Goal: Information Seeking & Learning: Check status

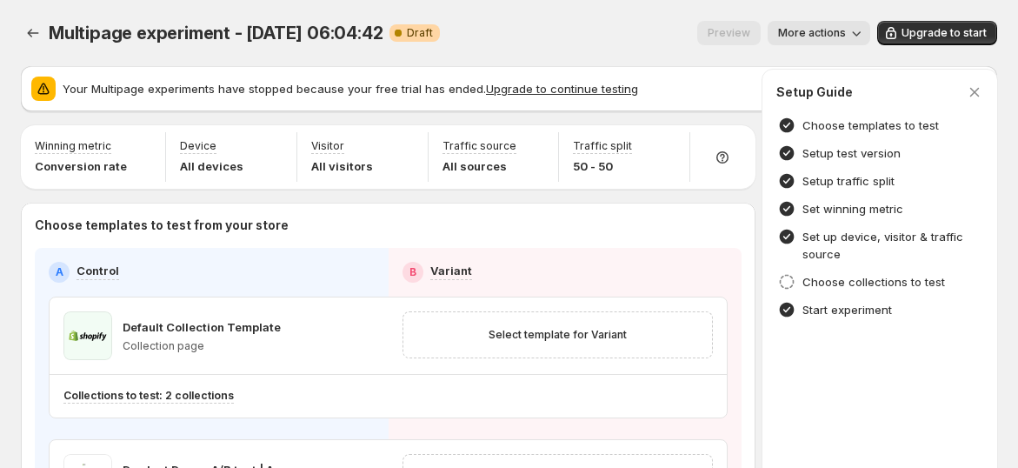
drag, startPoint x: 680, startPoint y: 17, endPoint x: 673, endPoint y: 24, distance: 9.8
click at [680, 17] on div "Multipage experiment - Sep 24, 06:04:42. This page is ready Multipage experimen…" at bounding box center [509, 33] width 976 height 66
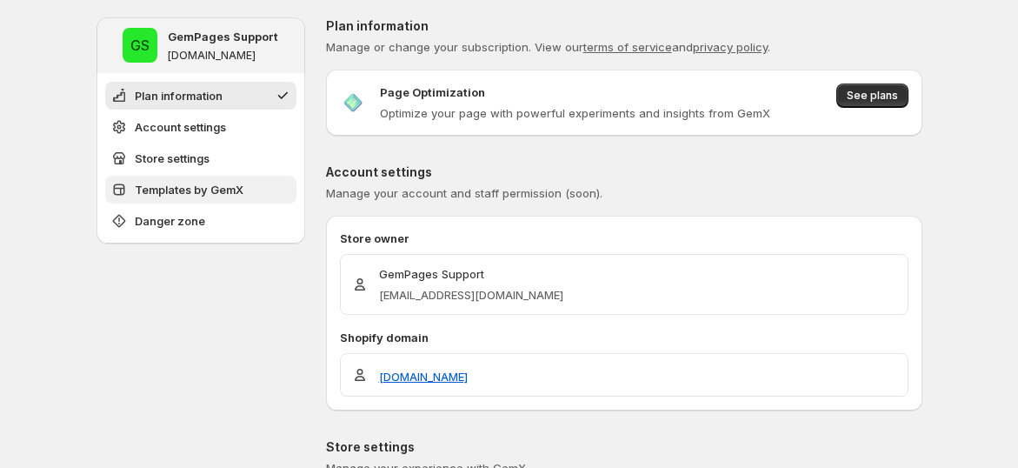
click at [200, 191] on span "Templates by GemX" at bounding box center [189, 189] width 109 height 17
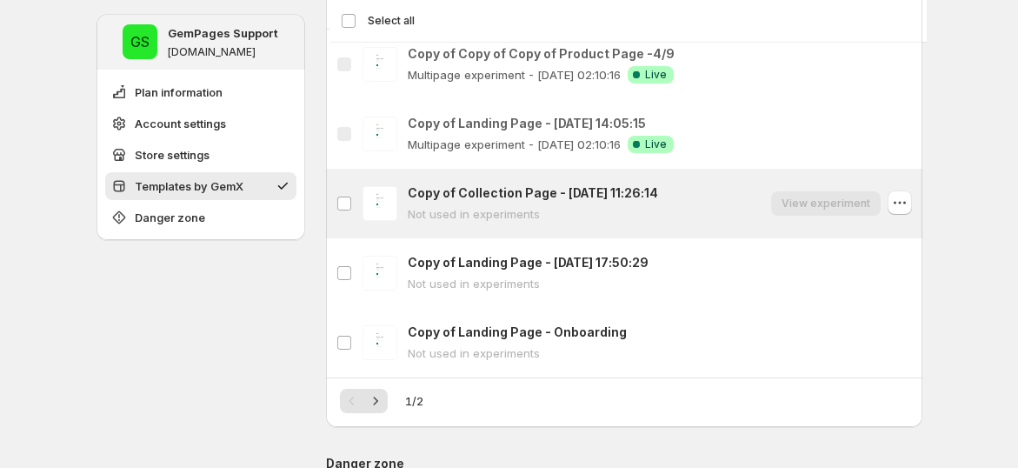
scroll to position [902, 0]
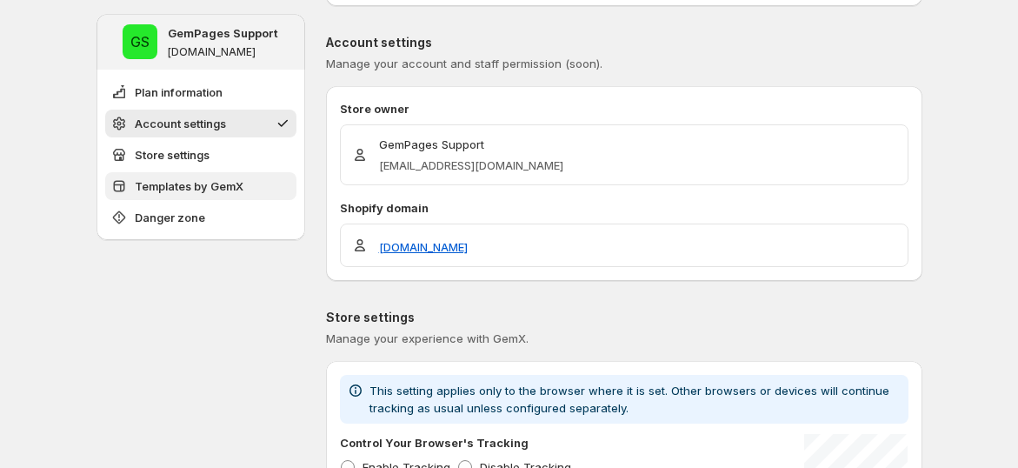
click at [231, 180] on span "Templates by GemX" at bounding box center [189, 185] width 109 height 17
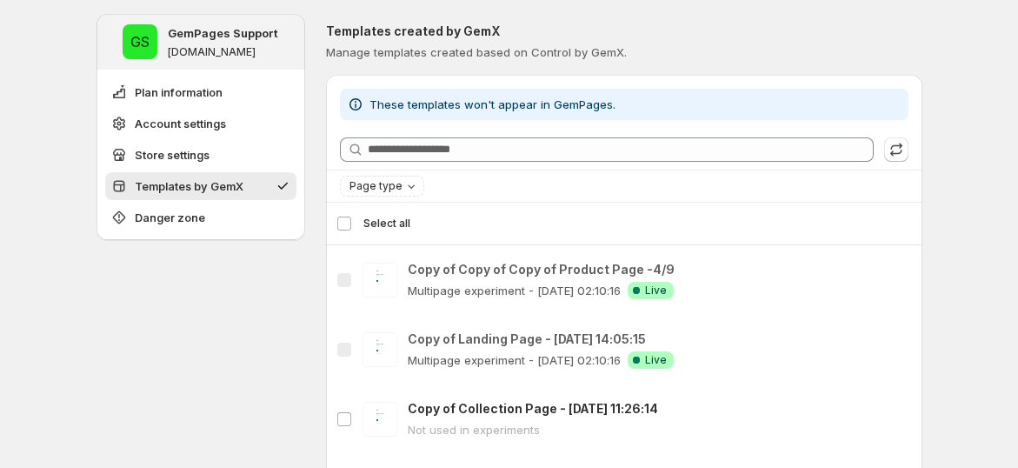
scroll to position [709, 0]
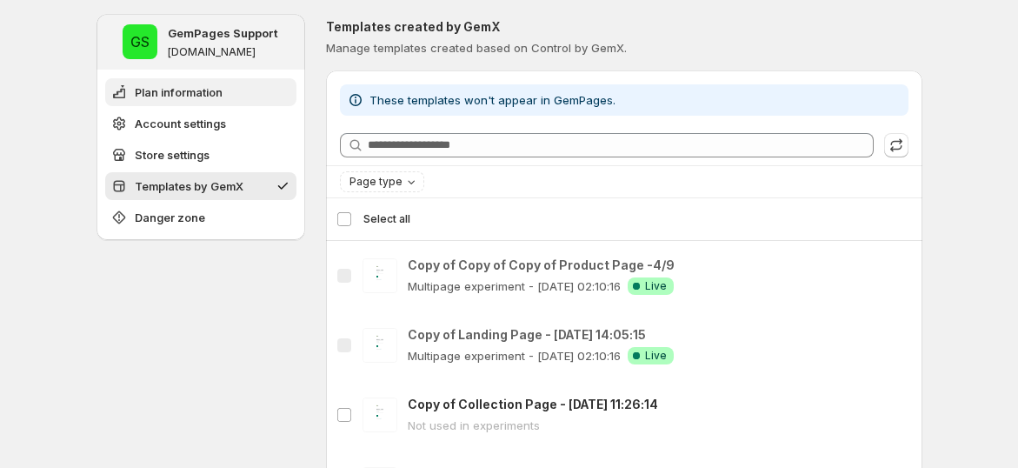
click at [162, 96] on span "Plan information" at bounding box center [179, 91] width 88 height 17
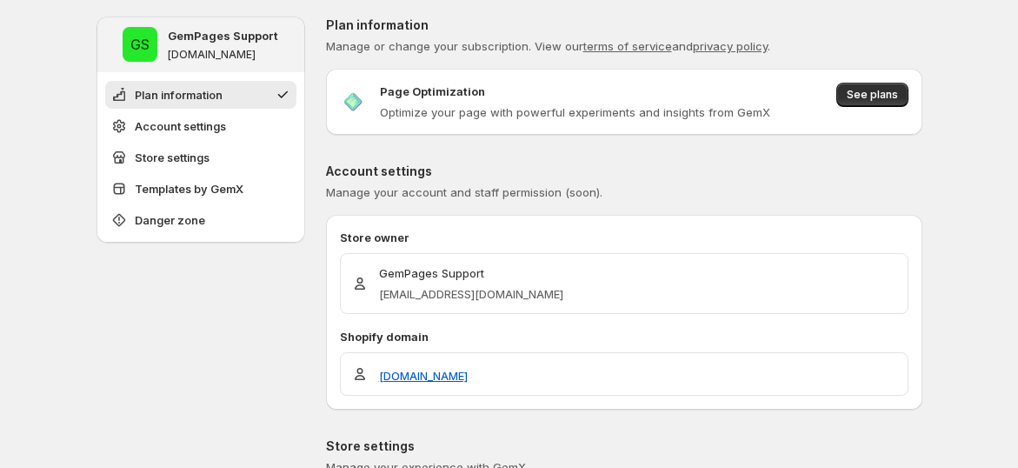
scroll to position [0, 0]
click at [223, 194] on span "Templates by GemX" at bounding box center [189, 189] width 109 height 17
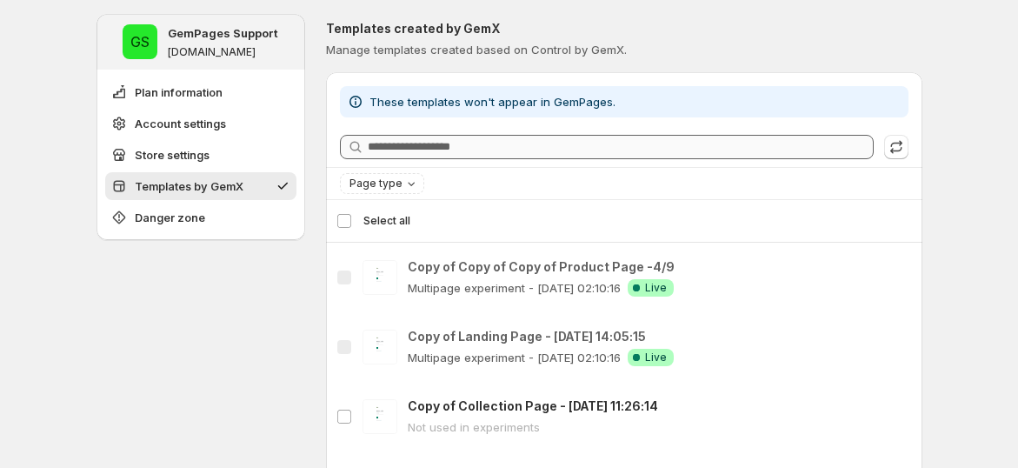
scroll to position [709, 0]
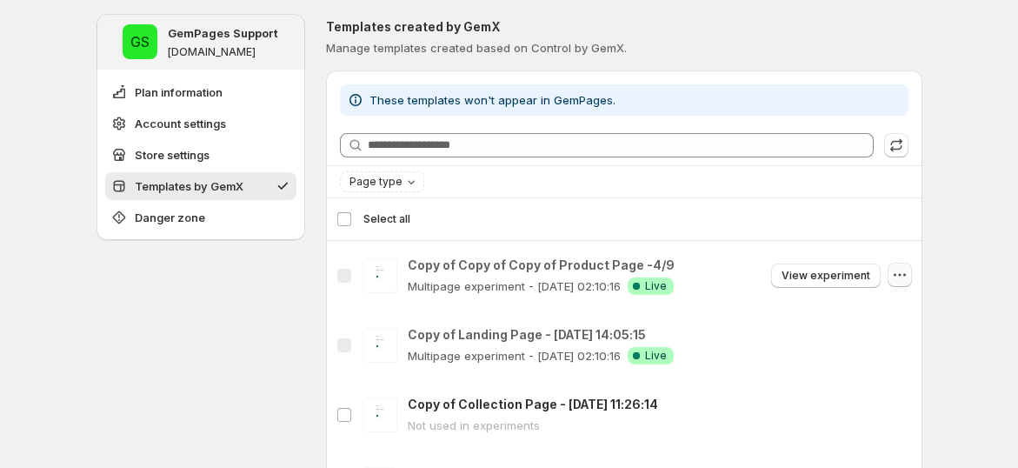
click at [900, 274] on icon "button" at bounding box center [899, 275] width 3 height 3
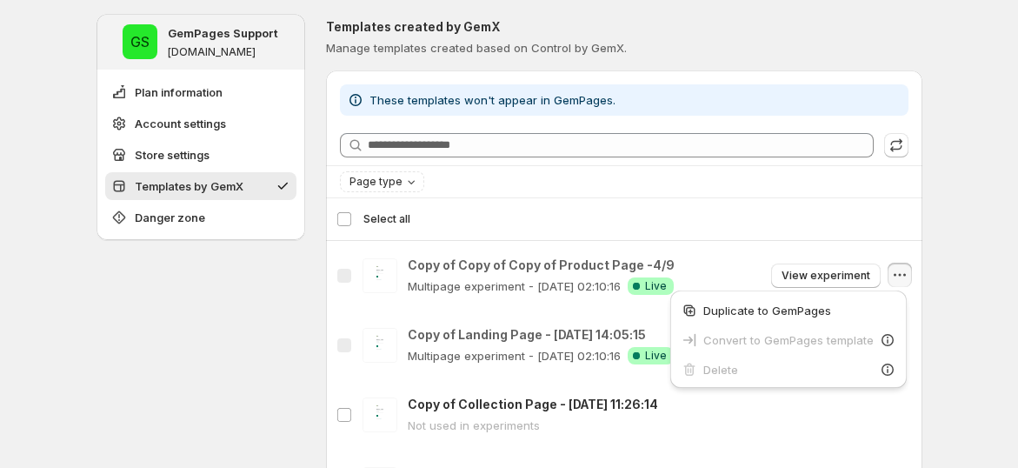
click at [943, 254] on div "**********" at bounding box center [509, 211] width 867 height 1840
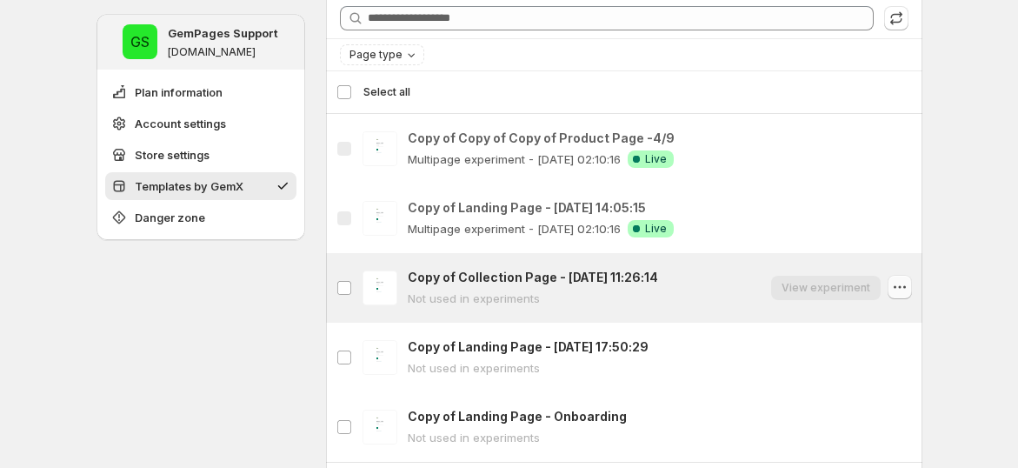
scroll to position [806, 0]
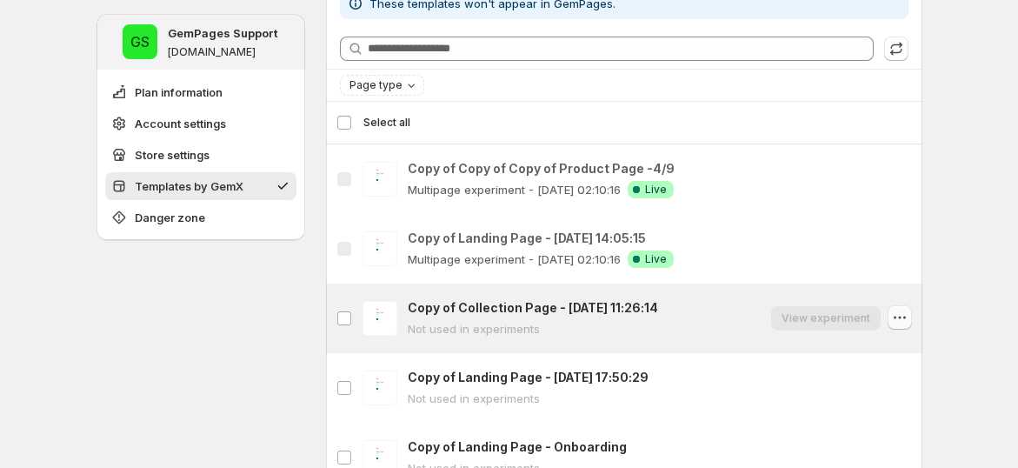
click at [904, 316] on icon "button" at bounding box center [899, 316] width 17 height 17
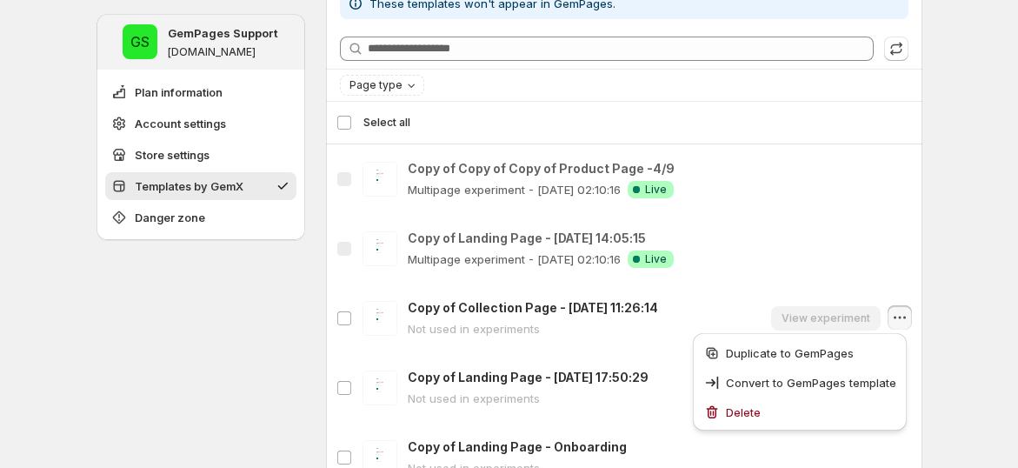
click at [320, 310] on div "**********" at bounding box center [509, 76] width 826 height 1728
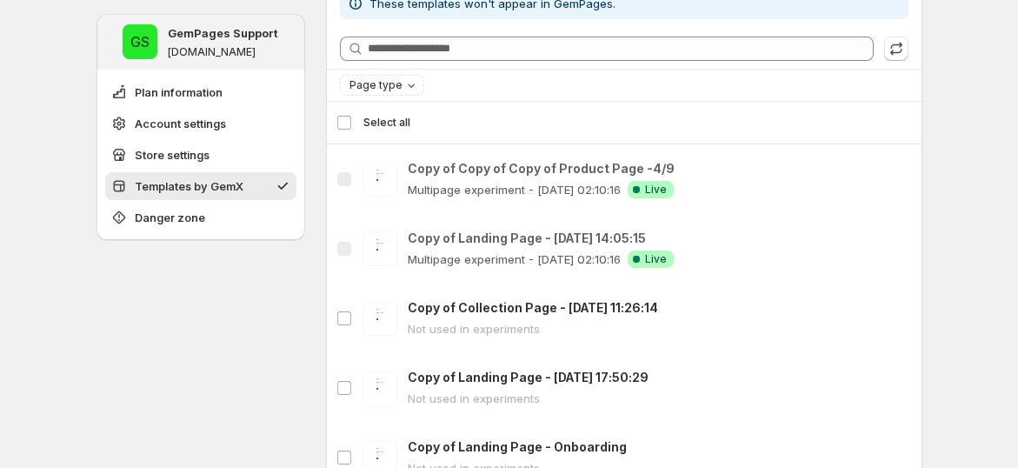
click at [983, 170] on div "**********" at bounding box center [509, 114] width 1018 height 1840
click at [238, 188] on span "Templates by GemX" at bounding box center [189, 185] width 109 height 17
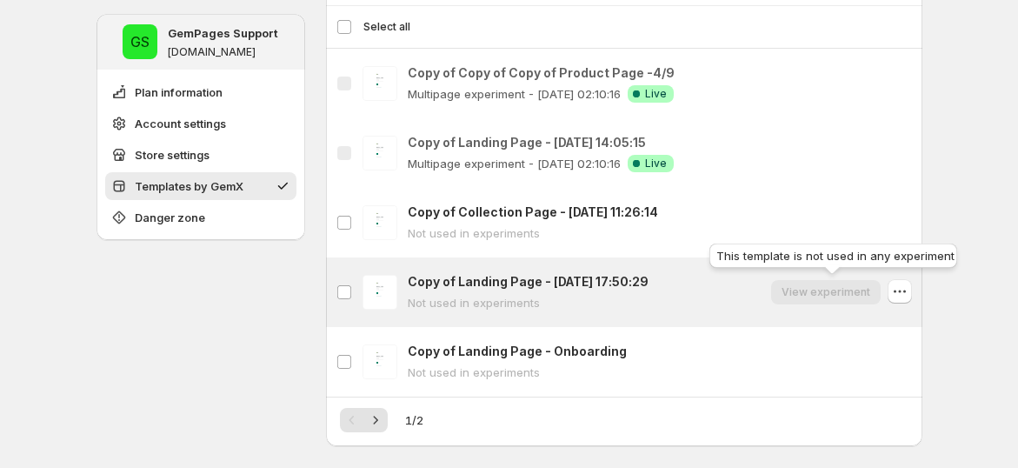
scroll to position [902, 0]
click at [900, 289] on icon "button" at bounding box center [899, 290] width 17 height 17
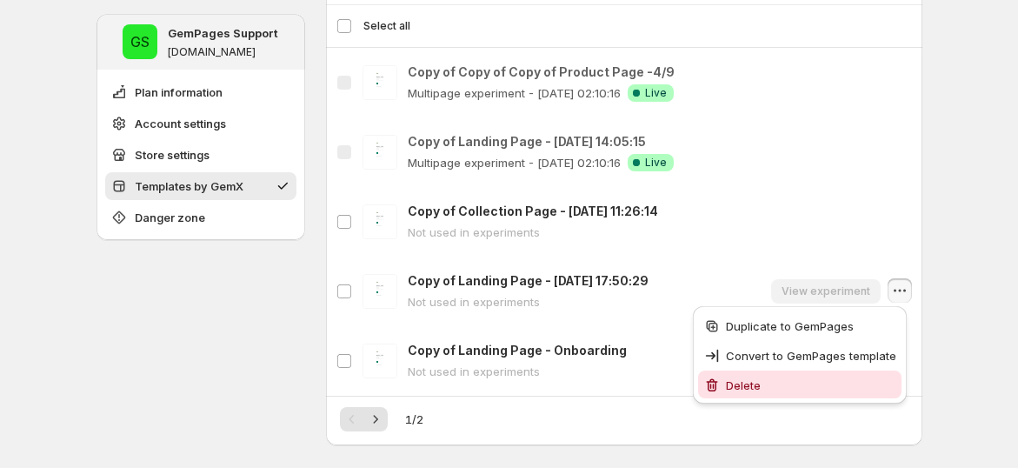
click at [831, 381] on span "Delete" at bounding box center [811, 384] width 170 height 17
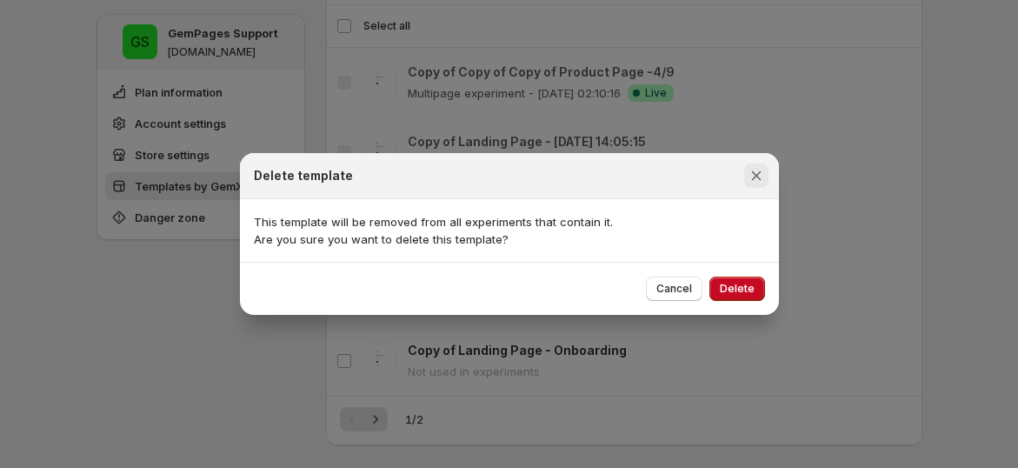
click at [760, 179] on icon "Close" at bounding box center [755, 175] width 17 height 17
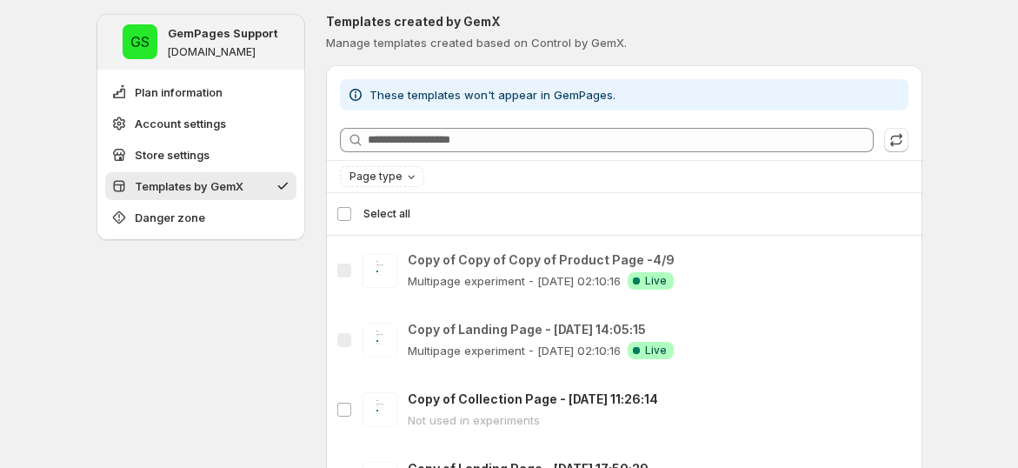
scroll to position [709, 0]
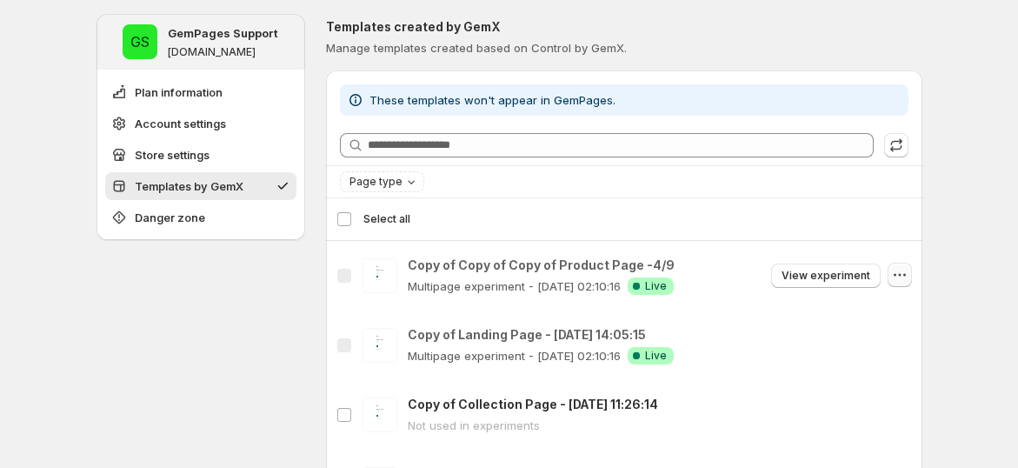
click at [895, 271] on icon "button" at bounding box center [899, 274] width 17 height 17
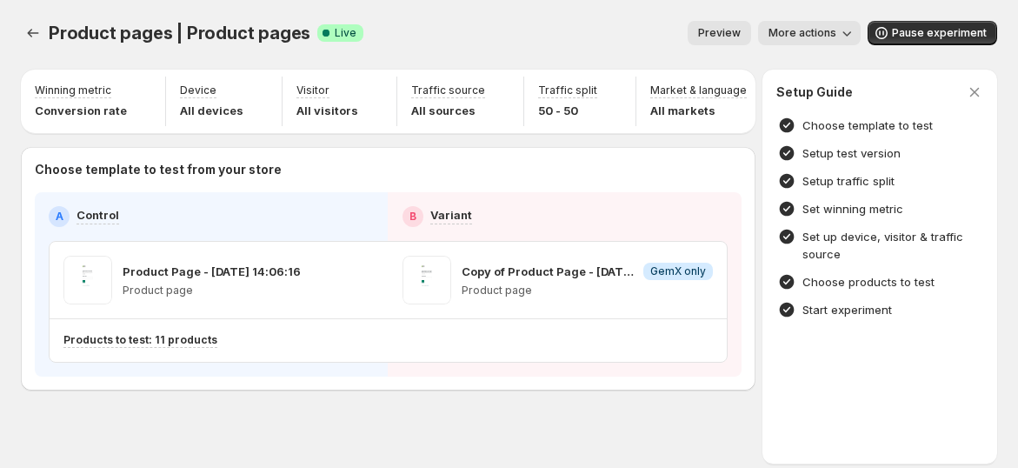
click at [574, 22] on div "Preview More actions" at bounding box center [618, 33] width 483 height 24
click at [677, 0] on div "Product pages | Product pages. This page is ready Product pages | Product pages…" at bounding box center [509, 33] width 976 height 66
click at [637, 28] on div "Preview More actions" at bounding box center [618, 33] width 483 height 24
click at [836, 37] on span "More actions" at bounding box center [802, 33] width 68 height 14
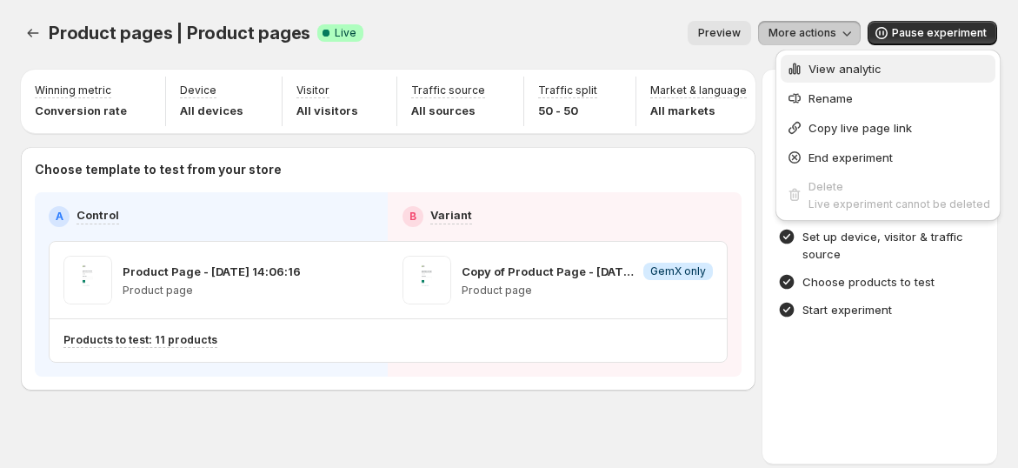
click at [834, 66] on span "View analytic" at bounding box center [844, 69] width 73 height 14
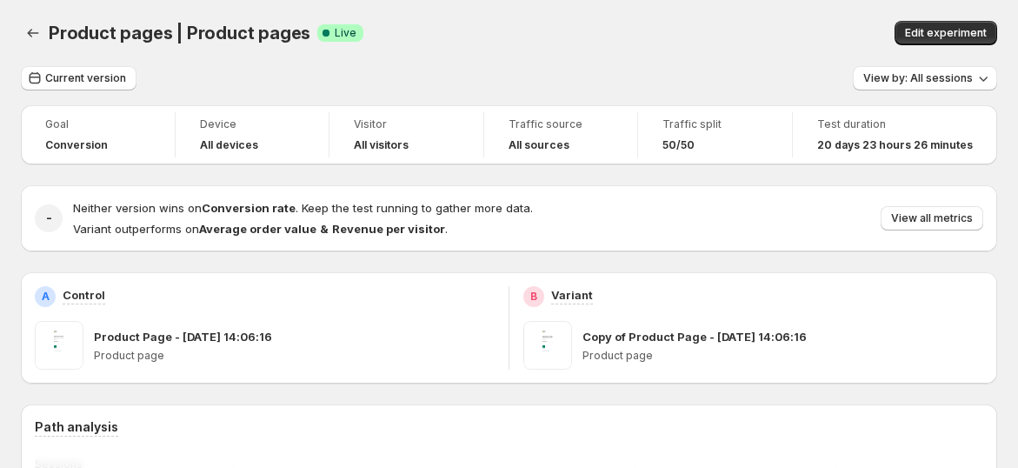
drag, startPoint x: 607, startPoint y: 34, endPoint x: 588, endPoint y: 47, distance: 22.4
click at [606, 36] on div "Product pages | Product pages Success Complete Live" at bounding box center [334, 33] width 570 height 24
click at [38, 33] on icon "Back" at bounding box center [32, 32] width 17 height 17
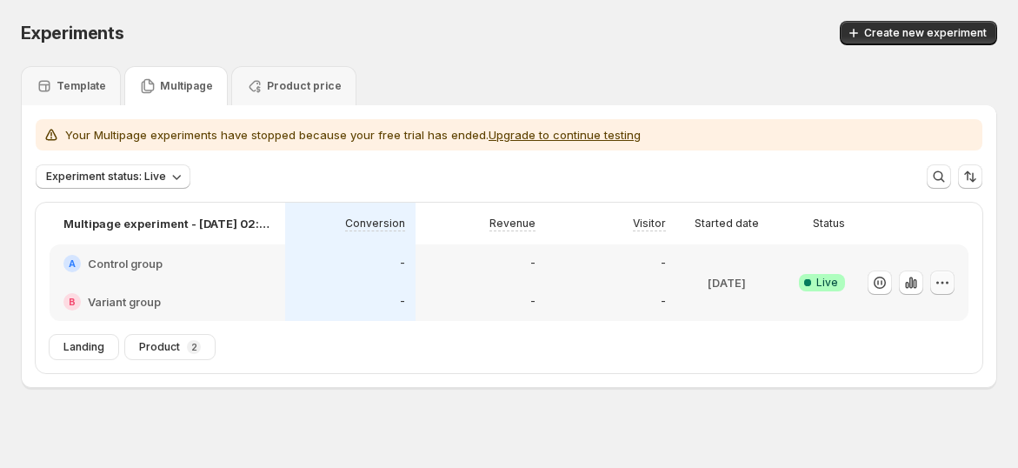
click at [950, 285] on icon "button" at bounding box center [941, 282] width 17 height 17
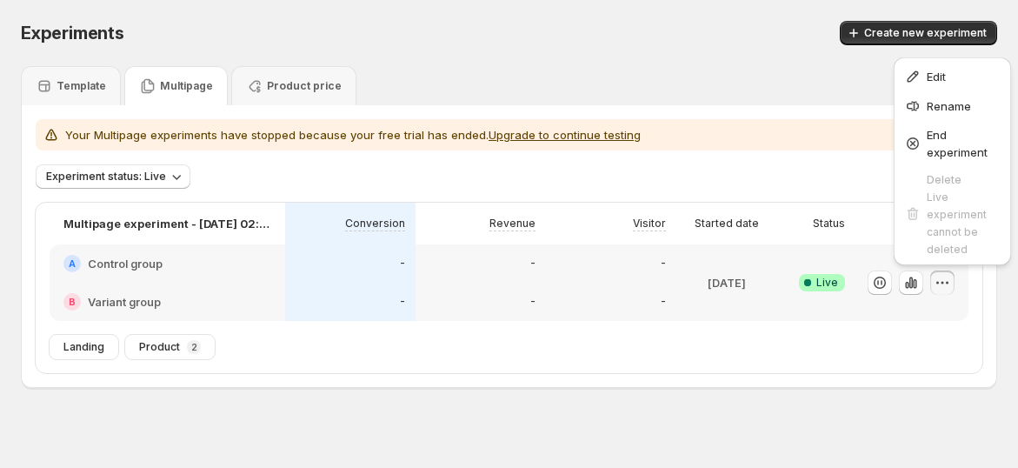
click at [641, 80] on div "Template Multipage Product price" at bounding box center [509, 85] width 976 height 39
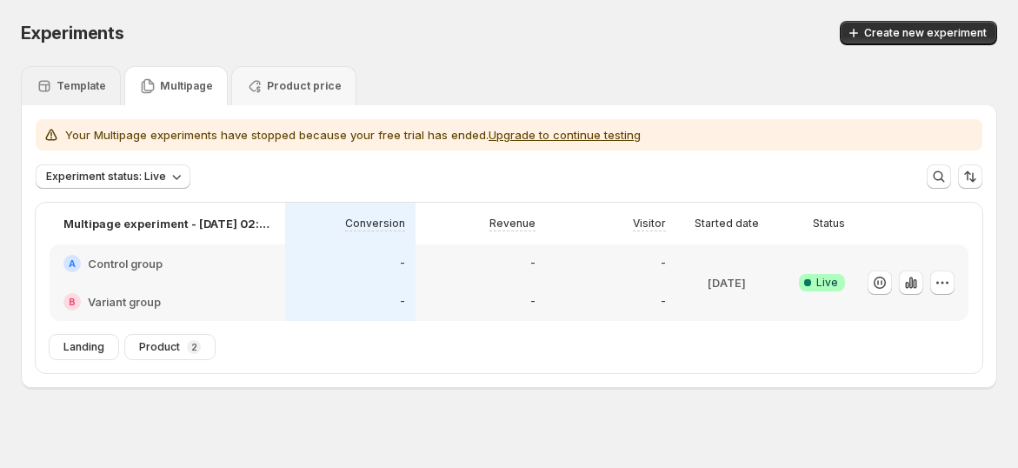
click at [70, 80] on p "Template" at bounding box center [81, 86] width 50 height 14
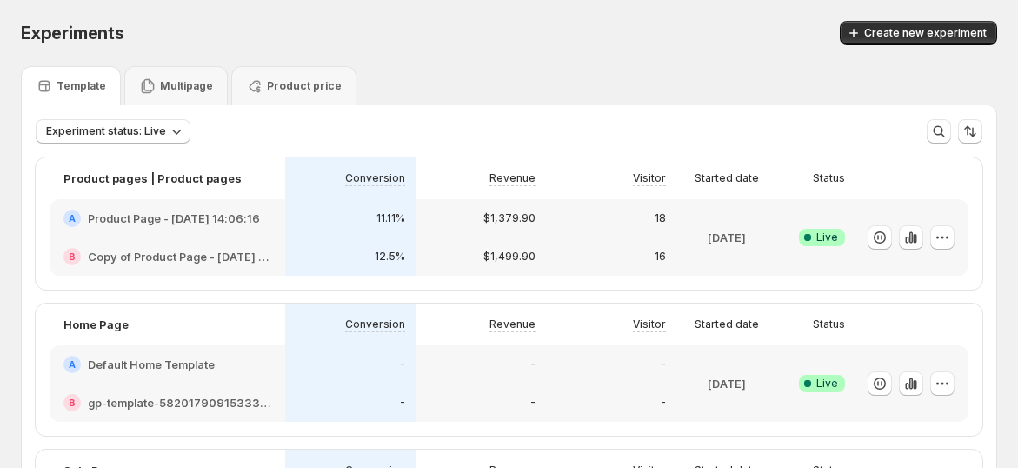
click at [968, 243] on div at bounding box center [911, 237] width 113 height 76
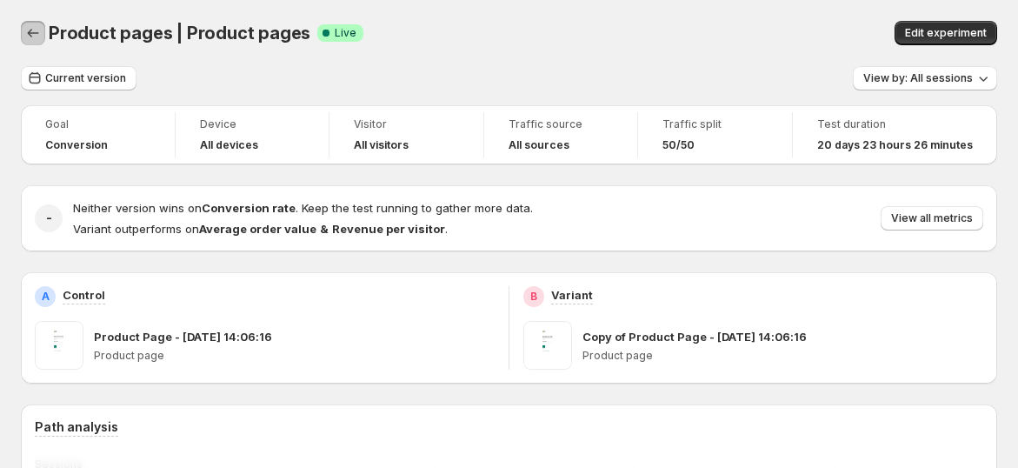
click at [26, 36] on icon "Back" at bounding box center [32, 32] width 17 height 17
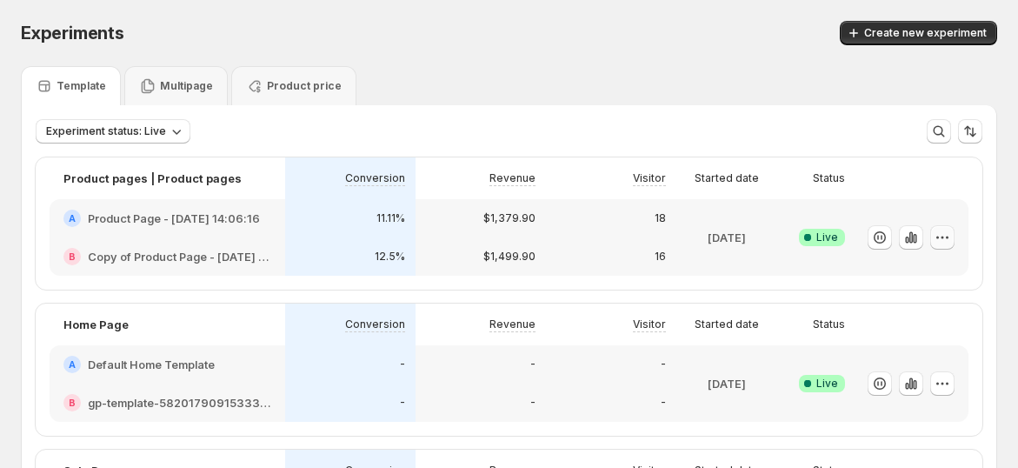
click at [951, 242] on icon "button" at bounding box center [941, 237] width 17 height 17
